Goal: Task Accomplishment & Management: Use online tool/utility

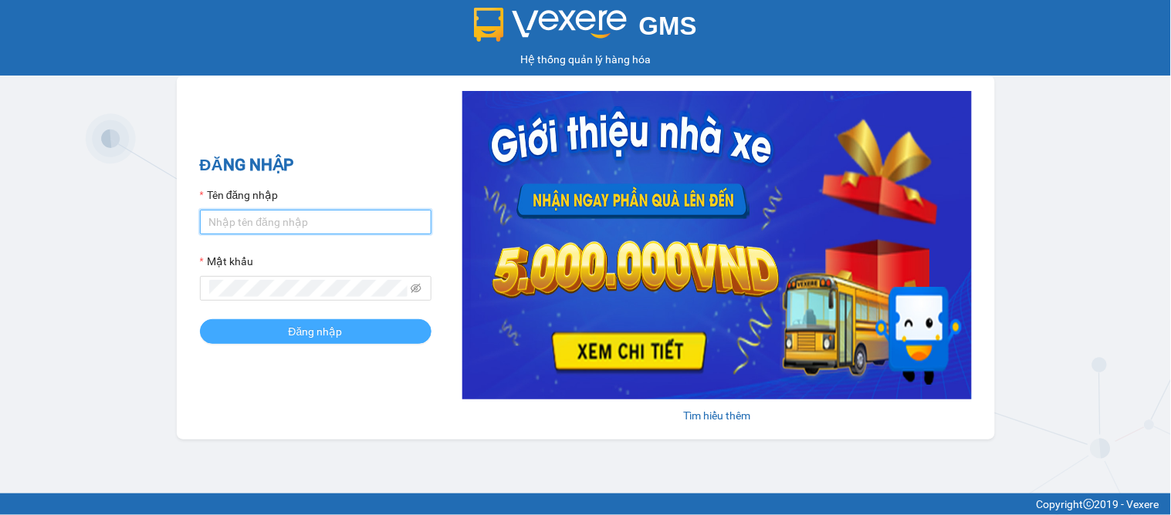
type input "dai.apq"
click at [314, 336] on span "Đăng nhập" at bounding box center [316, 331] width 54 height 17
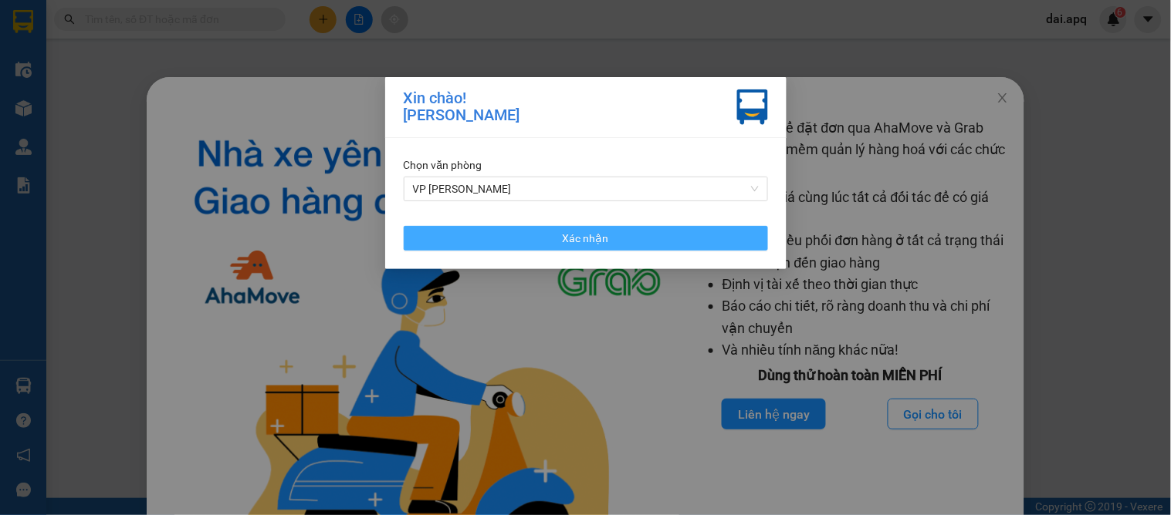
click at [597, 241] on span "Xác nhận" at bounding box center [586, 238] width 46 height 17
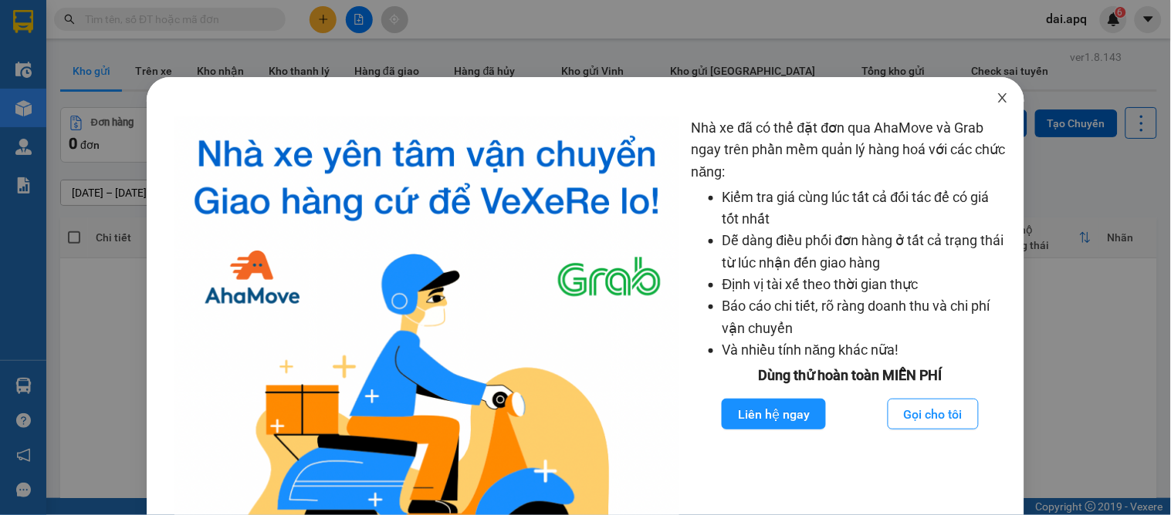
click at [996, 93] on icon "close" at bounding box center [1002, 98] width 12 height 12
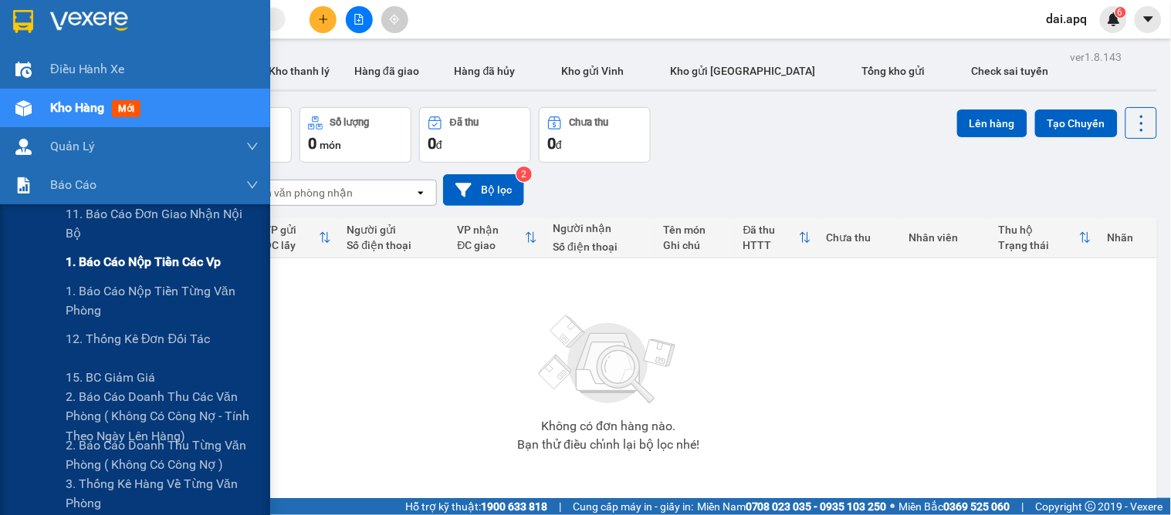
click at [103, 264] on span "1. Báo cáo nộp tiền các vp" at bounding box center [143, 261] width 155 height 19
